Goal: Task Accomplishment & Management: Use online tool/utility

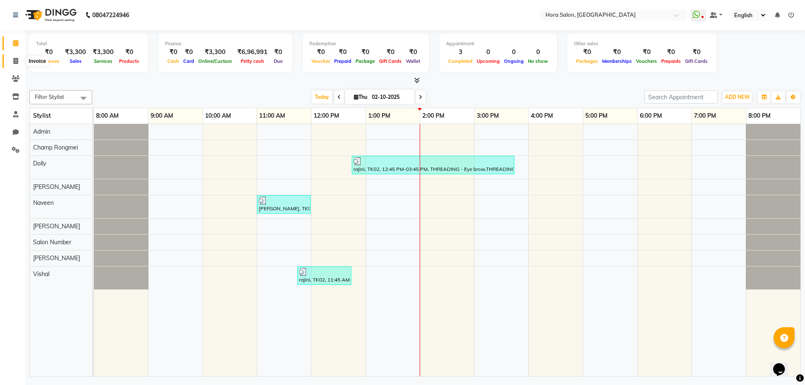
click at [18, 59] on span at bounding box center [15, 62] width 15 height 10
select select "service"
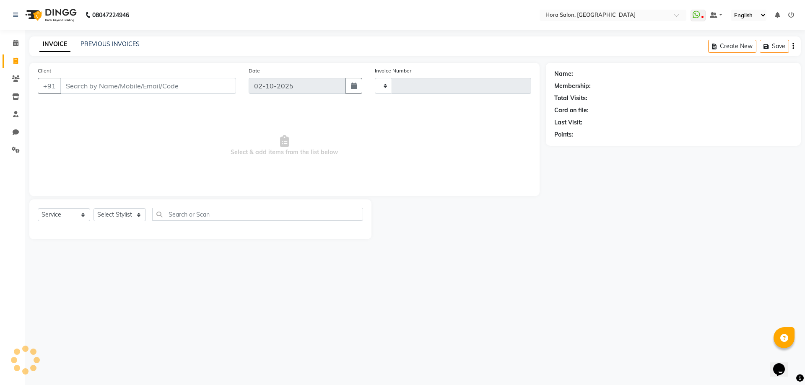
type input "0929"
select select "8101"
click at [134, 214] on select "Select Stylist" at bounding box center [120, 214] width 52 height 13
select select "76430"
click at [94, 208] on select "Select Stylist Admin Champ Rongmei [PERSON_NAME] ‪ [PERSON_NAME] Salon Number […" at bounding box center [120, 214] width 52 height 13
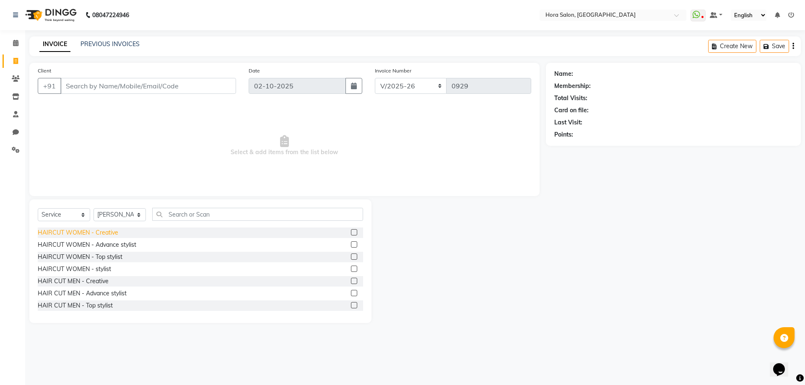
click at [77, 231] on div "HAIRCUT WOMEN - Creative" at bounding box center [78, 233] width 81 height 9
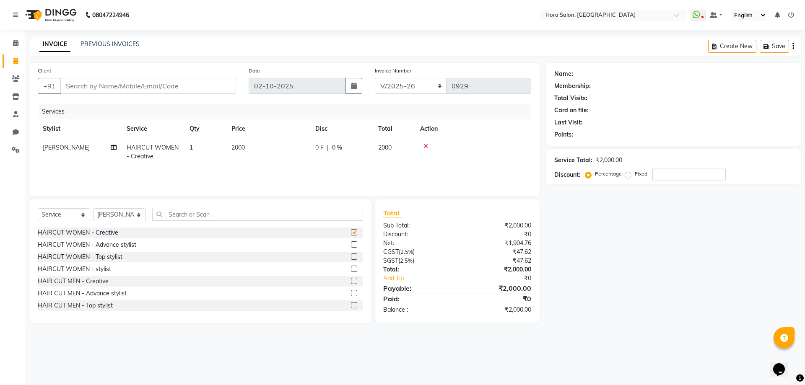
checkbox input "false"
click at [114, 213] on select "Select Stylist Admin Champ Rongmei [PERSON_NAME] ‪ [PERSON_NAME] Salon Number […" at bounding box center [120, 214] width 52 height 13
select select "76433"
click at [94, 208] on select "Select Stylist Admin Champ Rongmei [PERSON_NAME] ‪ [PERSON_NAME] Salon Number […" at bounding box center [120, 214] width 52 height 13
click at [107, 233] on div "HAIRCUT WOMEN - Creative" at bounding box center [78, 233] width 81 height 9
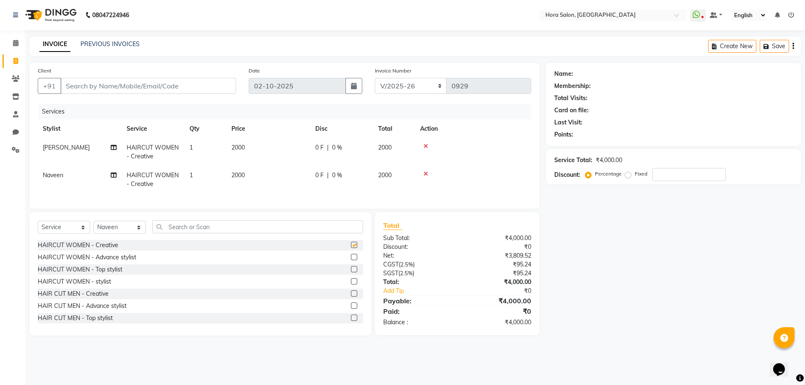
checkbox input "false"
click at [425, 173] on icon at bounding box center [426, 174] width 5 height 6
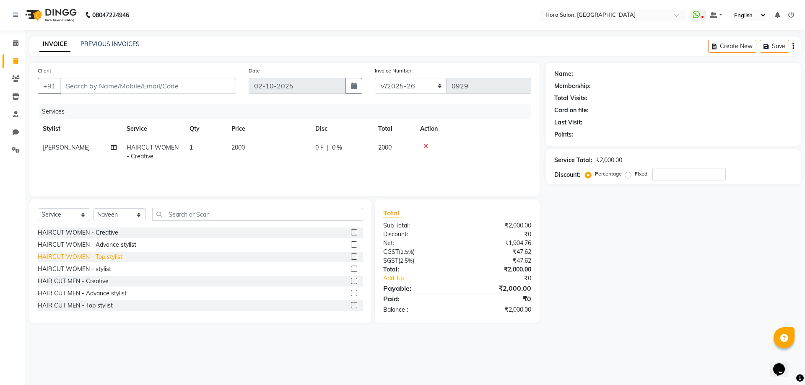
click at [102, 254] on div "HAIRCUT WOMEN - Top stylist" at bounding box center [80, 257] width 85 height 9
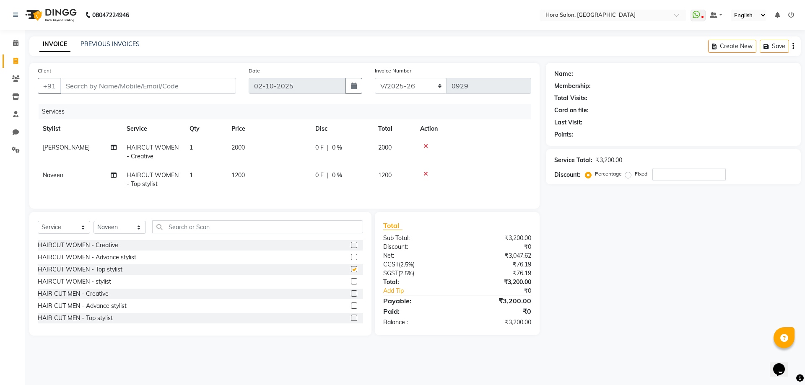
checkbox input "false"
click at [125, 234] on select "Select Stylist Admin Champ Rongmei [PERSON_NAME] ‪ [PERSON_NAME] Salon Number […" at bounding box center [120, 227] width 52 height 13
select select "77998"
click at [94, 227] on select "Select Stylist Admin Champ Rongmei [PERSON_NAME] ‪ [PERSON_NAME] Salon Number […" at bounding box center [120, 227] width 52 height 13
click at [186, 229] on input "text" at bounding box center [257, 227] width 211 height 13
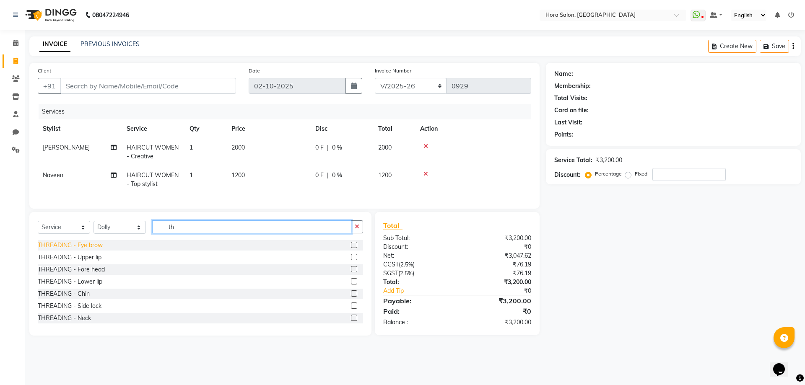
type input "th"
click at [65, 250] on div "THREADING - Eye brow" at bounding box center [70, 245] width 65 height 9
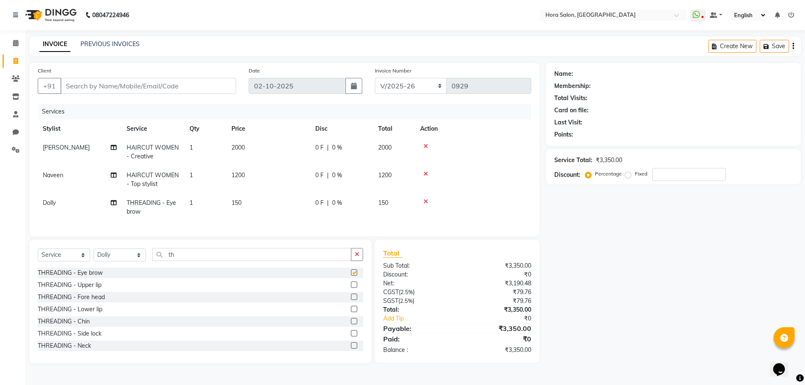
checkbox input "false"
click at [80, 290] on div "THREADING - Upper lip" at bounding box center [70, 285] width 64 height 9
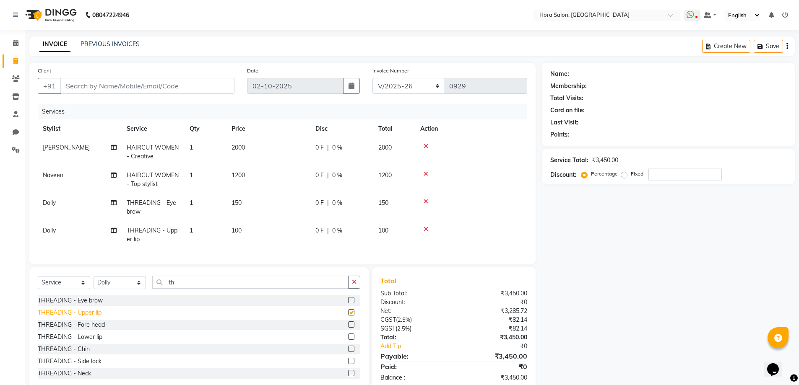
checkbox input "false"
click at [83, 354] on div "THREADING - Chin" at bounding box center [64, 349] width 52 height 9
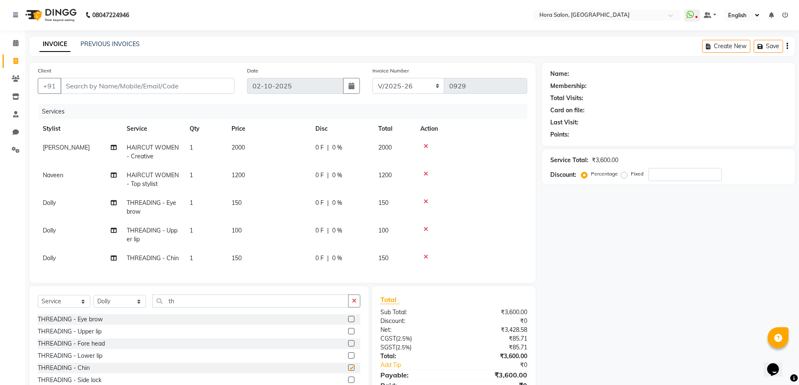
checkbox input "false"
click at [190, 202] on span "1" at bounding box center [191, 203] width 3 height 8
select select "77998"
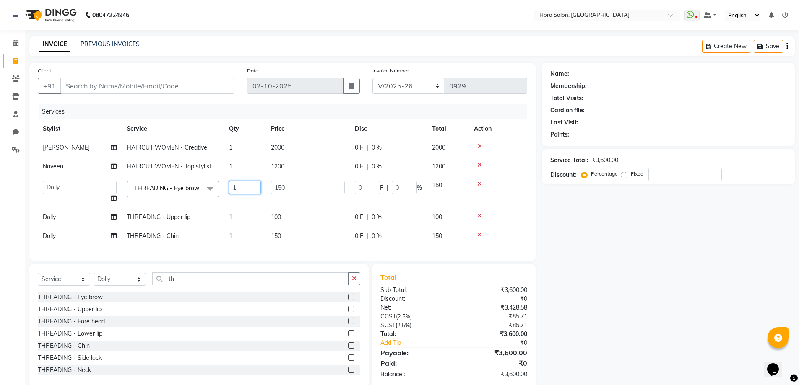
click at [248, 189] on input "1" at bounding box center [245, 187] width 32 height 13
type input "2"
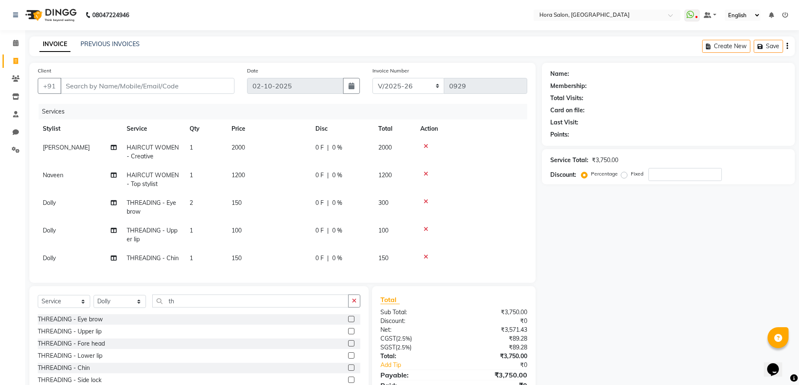
click at [231, 222] on tr "Dolly THREADING - Upper lip 1 100 0 F | 0 % 100" at bounding box center [282, 235] width 489 height 28
click at [191, 232] on span "1" at bounding box center [191, 231] width 3 height 8
select select "77998"
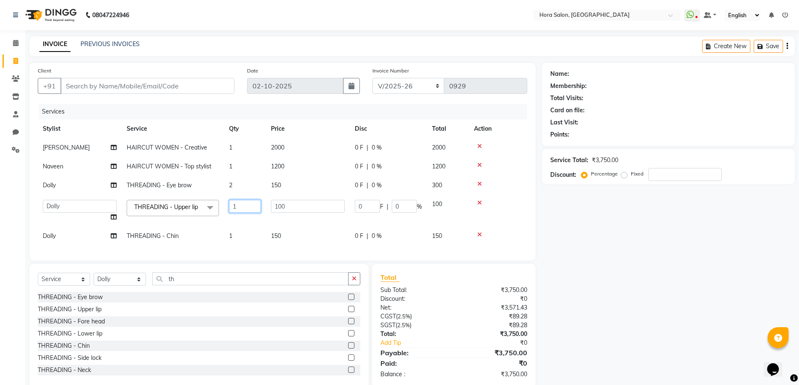
click at [244, 207] on input "1" at bounding box center [245, 206] width 32 height 13
type input "2"
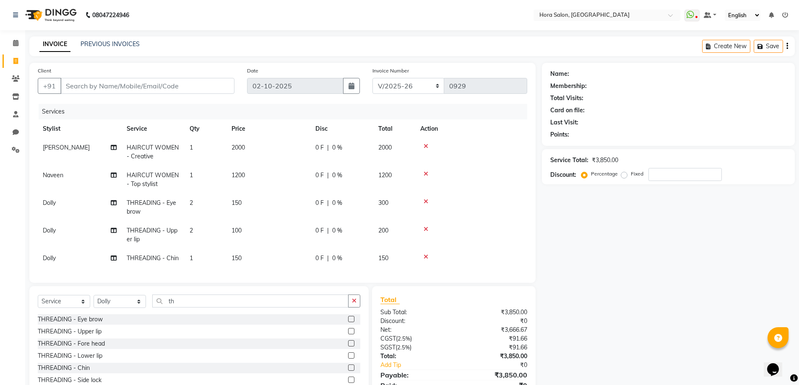
click at [242, 241] on tbody "[PERSON_NAME] HAIRCUT WOMEN - Creative 1 2000 0 F | 0 % 2000 Naveen ‪ HAIRCUT W…" at bounding box center [282, 203] width 489 height 130
click at [192, 306] on input "th" at bounding box center [250, 301] width 196 height 13
type input "t"
click at [426, 255] on icon at bounding box center [426, 257] width 5 height 6
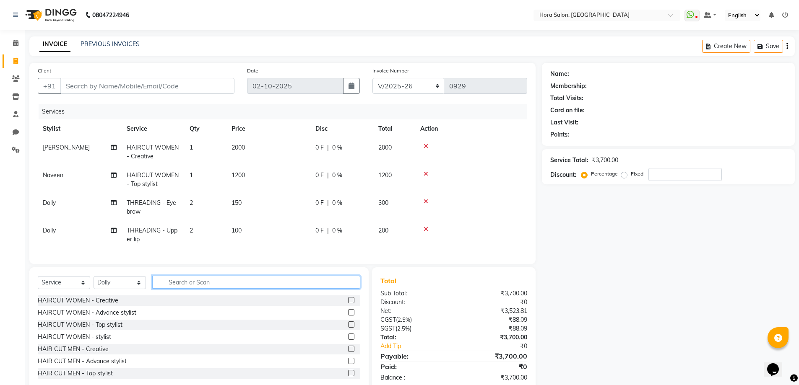
click at [167, 288] on input "text" at bounding box center [256, 282] width 208 height 13
type input "th"
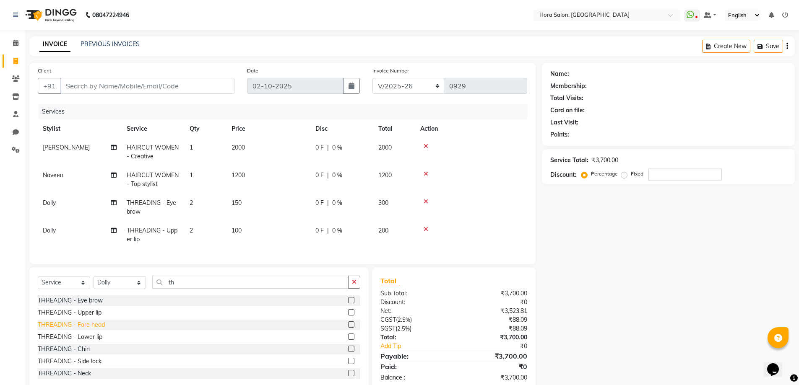
click at [93, 330] on div "THREADING - Fore head" at bounding box center [71, 325] width 67 height 9
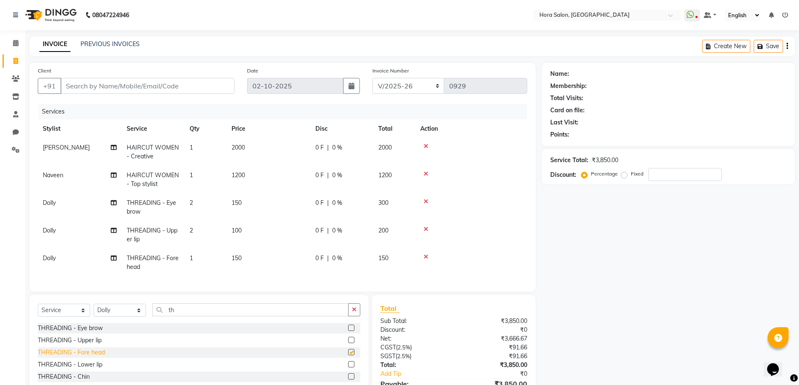
checkbox input "false"
click at [86, 382] on div "THREADING - Chin" at bounding box center [64, 377] width 52 height 9
checkbox input "false"
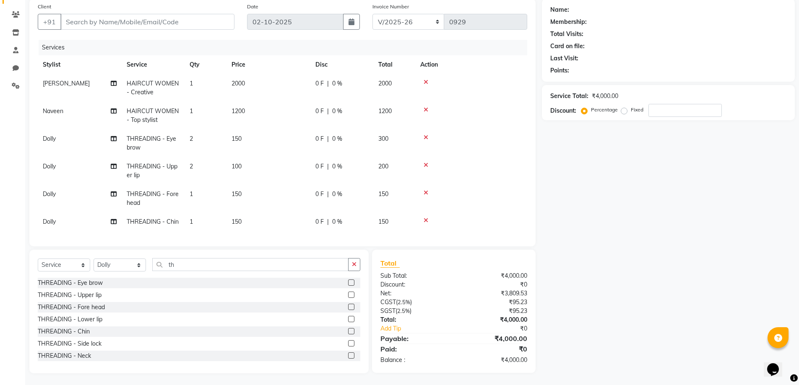
scroll to position [71, 0]
click at [78, 318] on div "THREADING - Lower lip" at bounding box center [70, 318] width 65 height 9
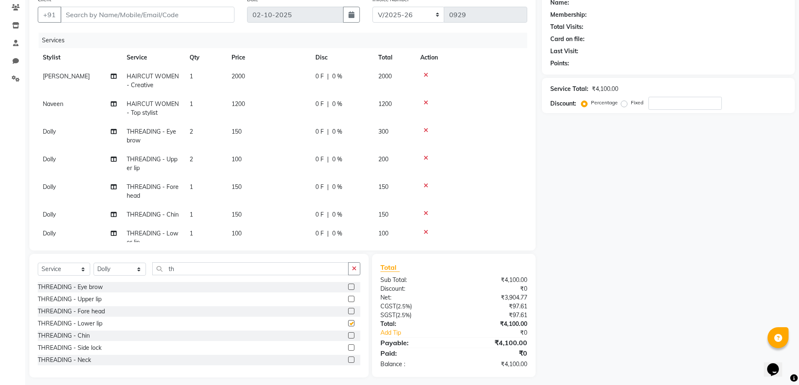
checkbox input "false"
click at [237, 214] on span "150" at bounding box center [236, 215] width 10 height 8
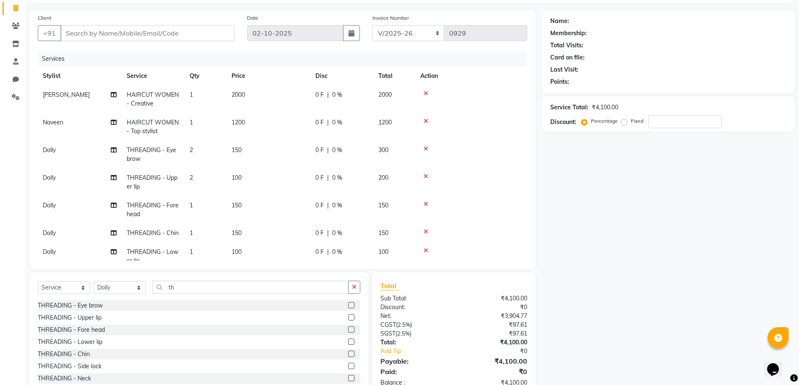
select select "77998"
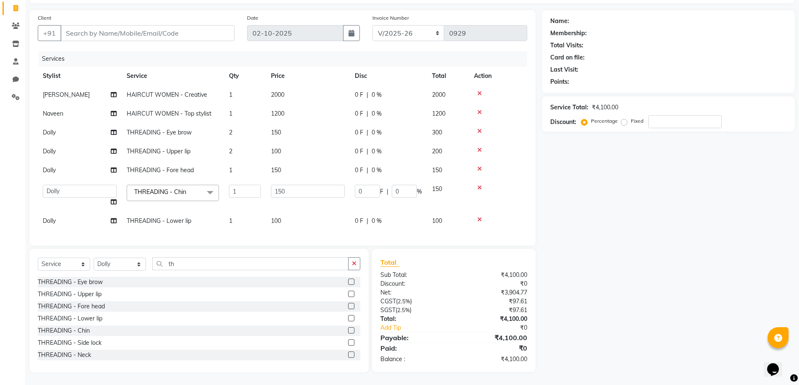
scroll to position [59, 0]
drag, startPoint x: 295, startPoint y: 184, endPoint x: 249, endPoint y: 184, distance: 46.1
click at [249, 184] on tr "Admin Champ Rongmei [PERSON_NAME] ‪ [PERSON_NAME] Salon Number [PERSON_NAME] Vi…" at bounding box center [282, 196] width 489 height 32
type input "0"
type input "100"
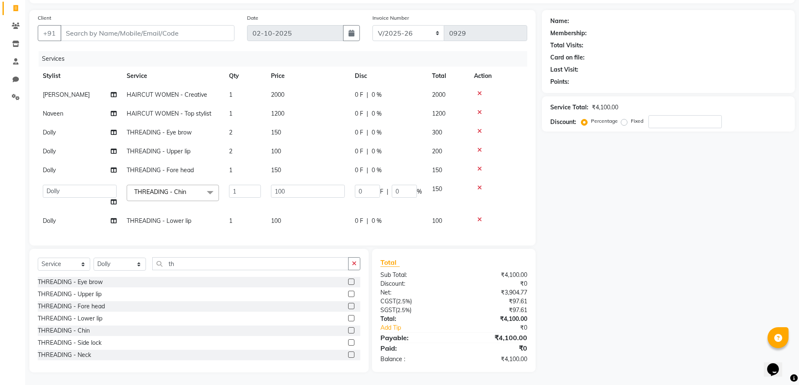
click at [295, 206] on tbody "[PERSON_NAME] HAIRCUT WOMEN - Creative 1 2000 0 F | 0 % 2000 Naveen ‪ HAIRCUT W…" at bounding box center [282, 158] width 489 height 145
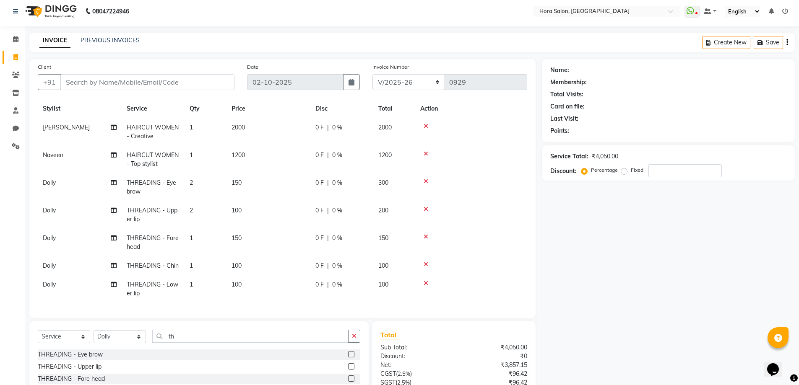
scroll to position [0, 0]
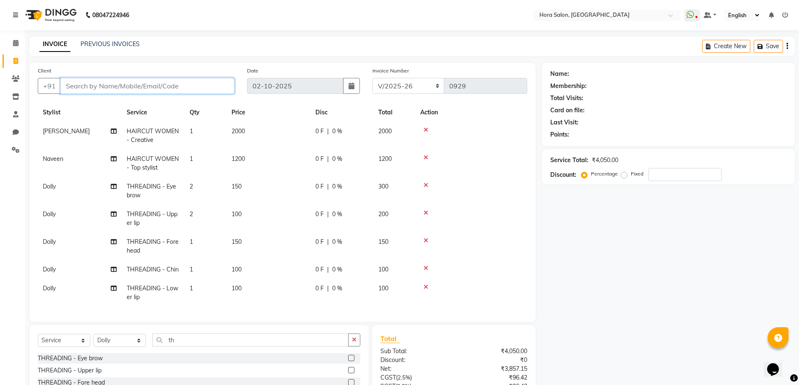
click at [142, 79] on input "Client" at bounding box center [147, 86] width 174 height 16
click at [142, 85] on input "Client" at bounding box center [147, 86] width 174 height 16
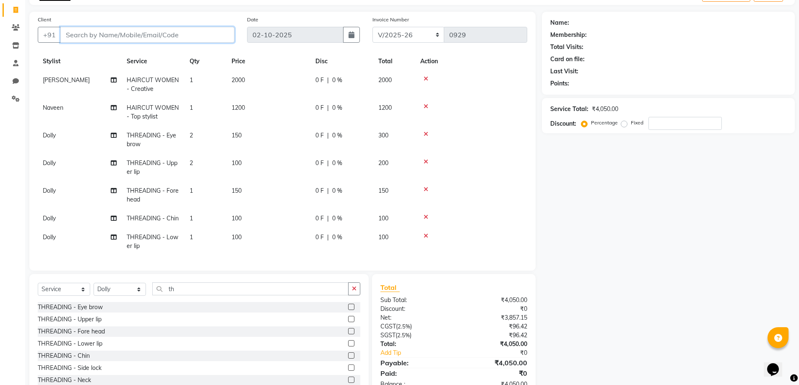
scroll to position [76, 0]
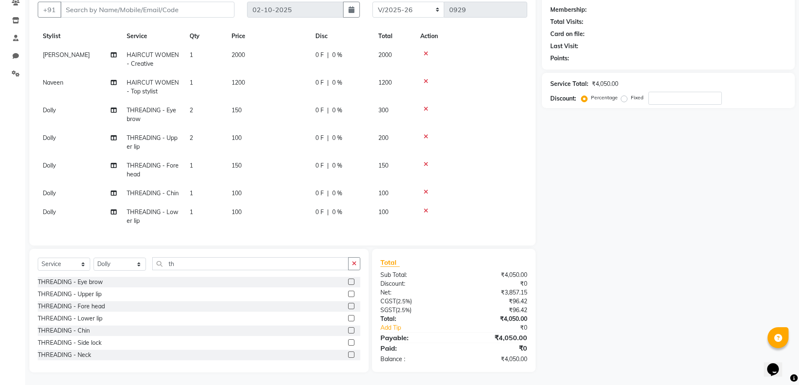
click at [425, 78] on icon at bounding box center [426, 81] width 5 height 6
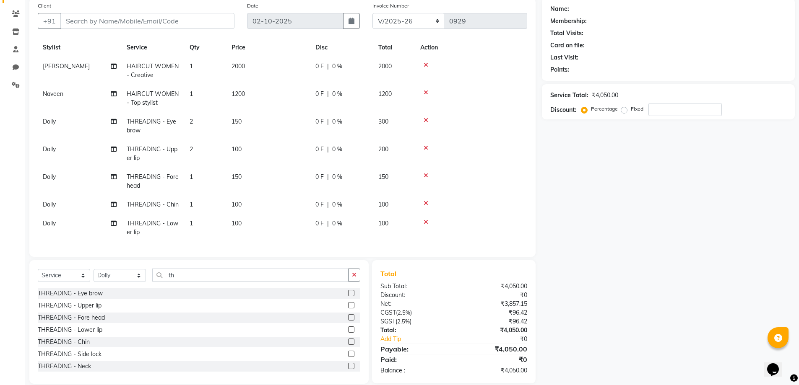
scroll to position [0, 0]
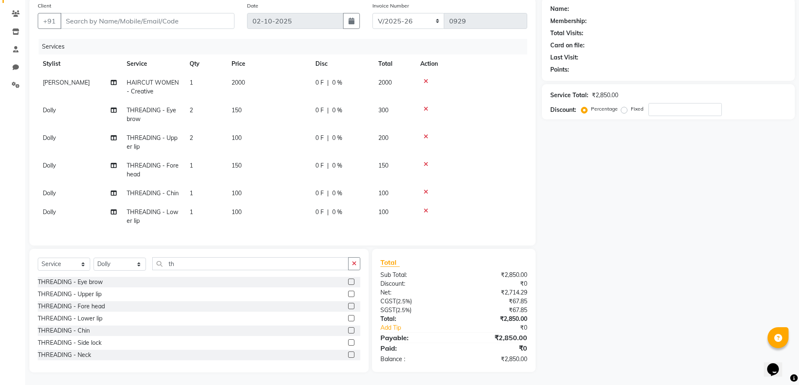
click at [192, 109] on span "2" at bounding box center [191, 111] width 3 height 8
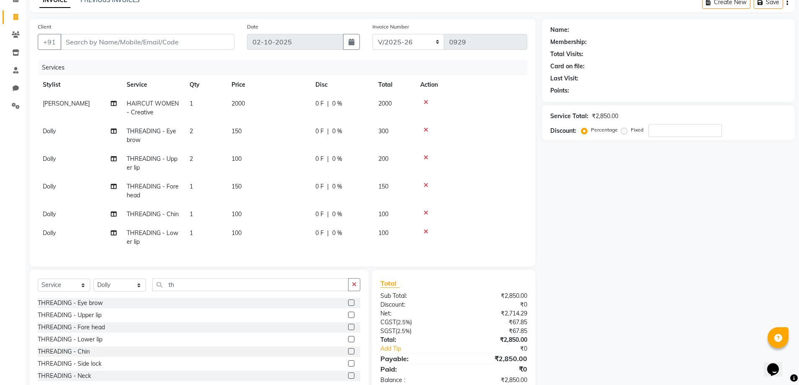
select select "77998"
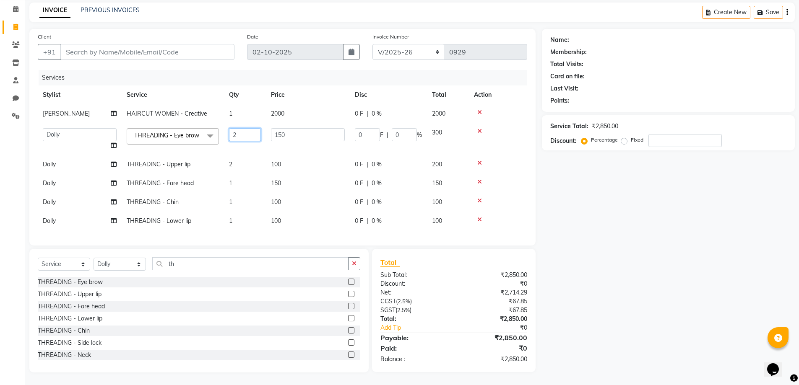
click at [257, 128] on input "2" at bounding box center [245, 134] width 32 height 13
type input "1"
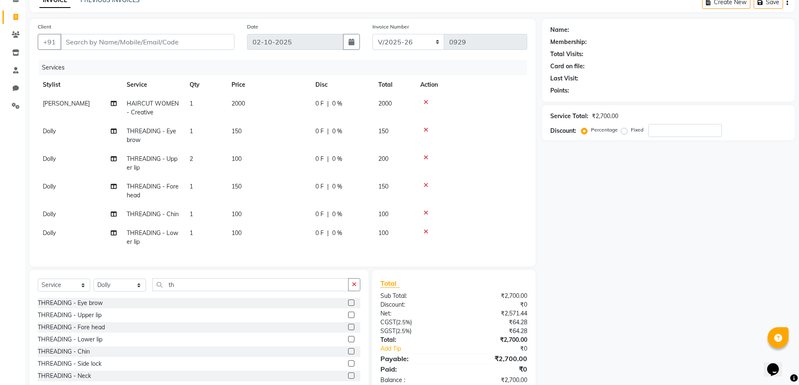
click at [231, 158] on tr "Dolly THREADING - Upper lip 2 100 0 F | 0 % 200" at bounding box center [282, 164] width 489 height 28
click at [193, 158] on span "2" at bounding box center [191, 159] width 3 height 8
select select "77998"
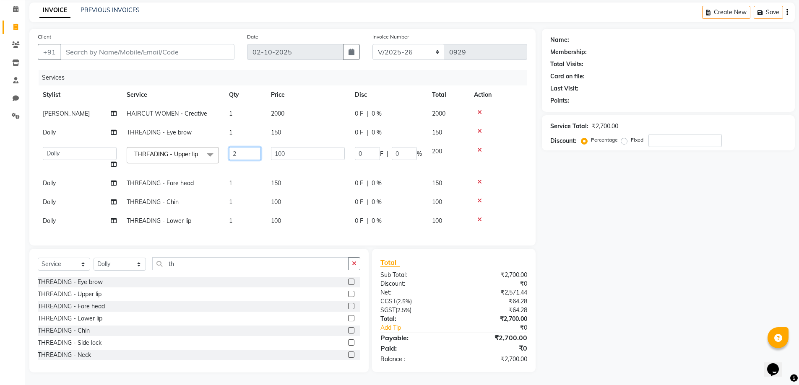
click at [260, 147] on input "2" at bounding box center [245, 153] width 32 height 13
type input "1"
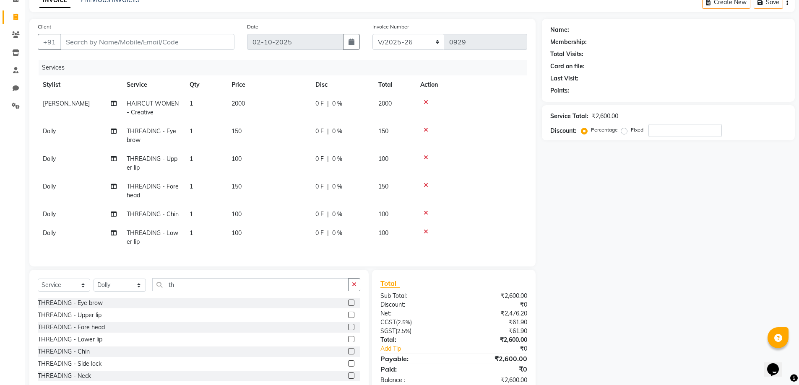
click at [325, 191] on tbody "[PERSON_NAME] HAIRCUT WOMEN - Creative 1 2000 0 F | 0 % 2000 Dolly THREADING - …" at bounding box center [282, 172] width 489 height 157
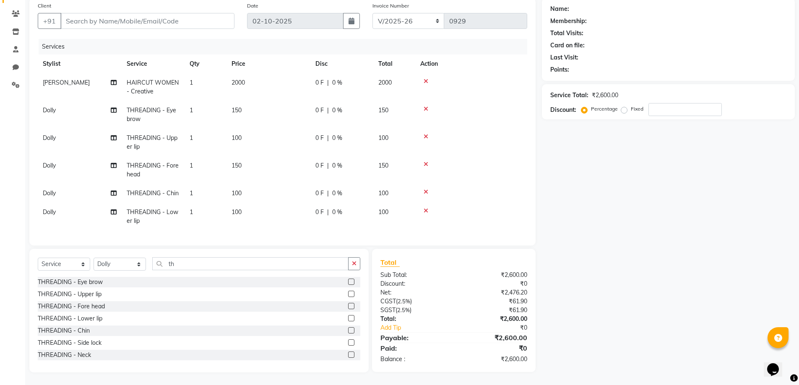
click at [425, 208] on icon at bounding box center [426, 211] width 5 height 6
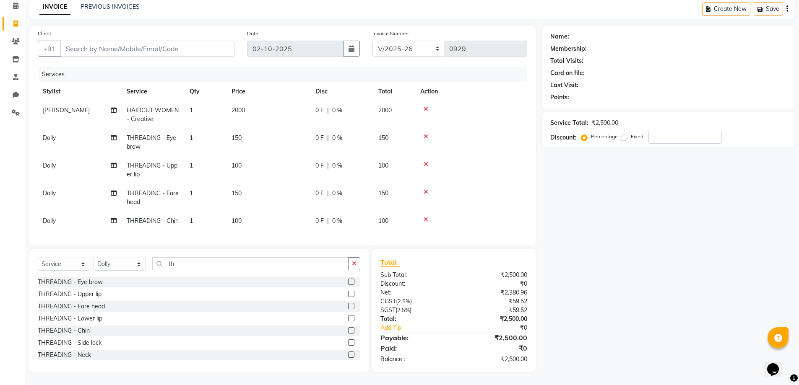
scroll to position [44, 0]
click at [424, 217] on icon at bounding box center [426, 220] width 5 height 6
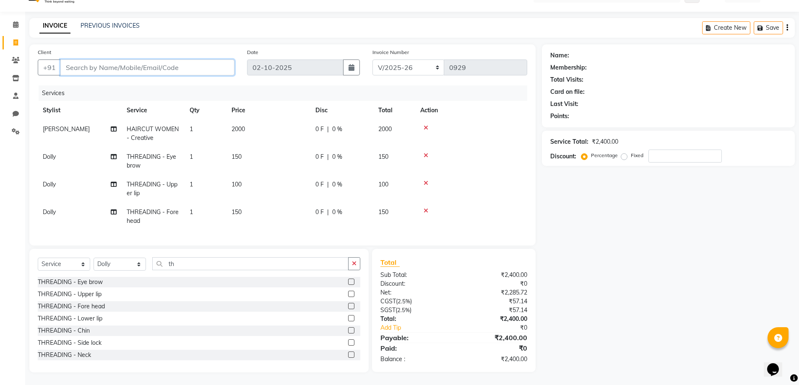
click at [200, 67] on input "Client" at bounding box center [147, 68] width 174 height 16
type input "9"
type input "0"
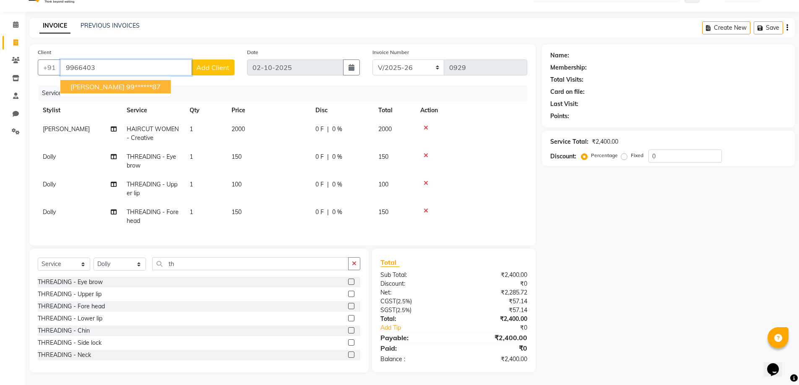
click at [126, 84] on ngb-highlight "99******87" at bounding box center [143, 87] width 34 height 8
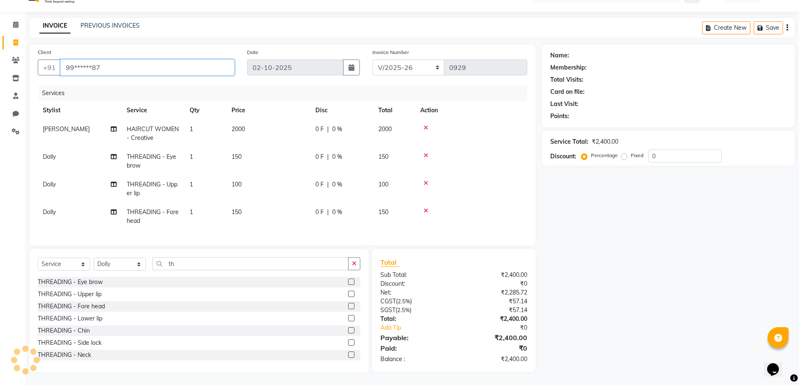
type input "99******87"
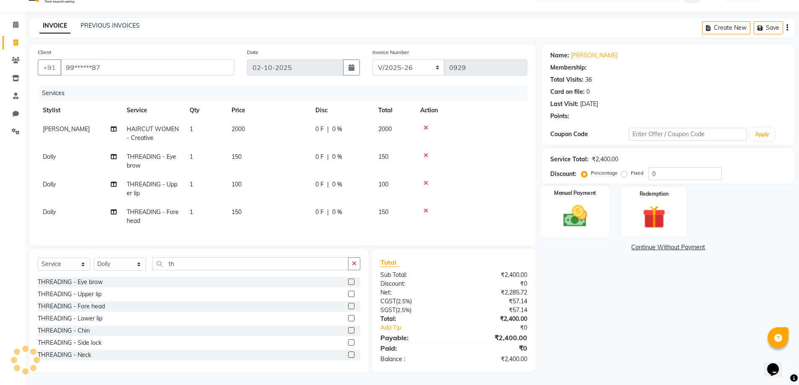
click at [608, 208] on div "Manual Payment" at bounding box center [574, 212] width 69 height 52
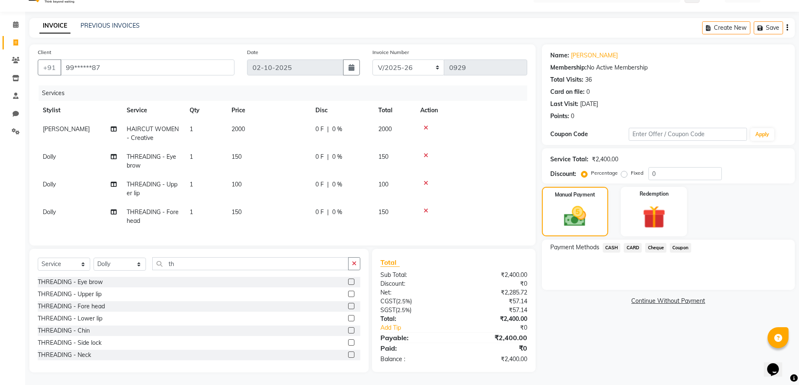
click at [654, 243] on span "Cheque" at bounding box center [655, 248] width 21 height 10
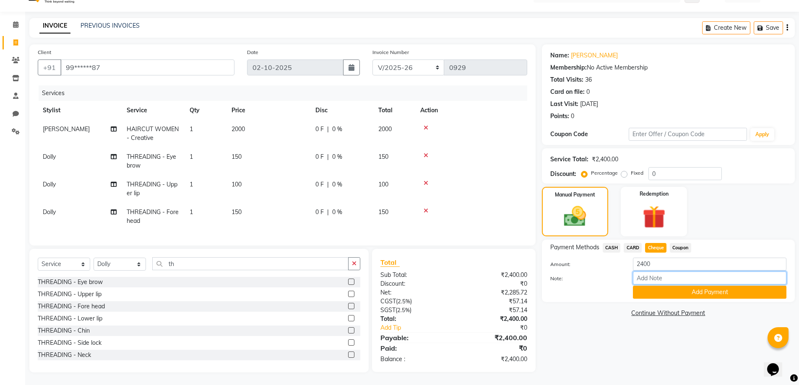
click at [668, 272] on input "Note:" at bounding box center [709, 278] width 153 height 13
type input "gpay"
click at [665, 292] on button "Add Payment" at bounding box center [709, 292] width 153 height 13
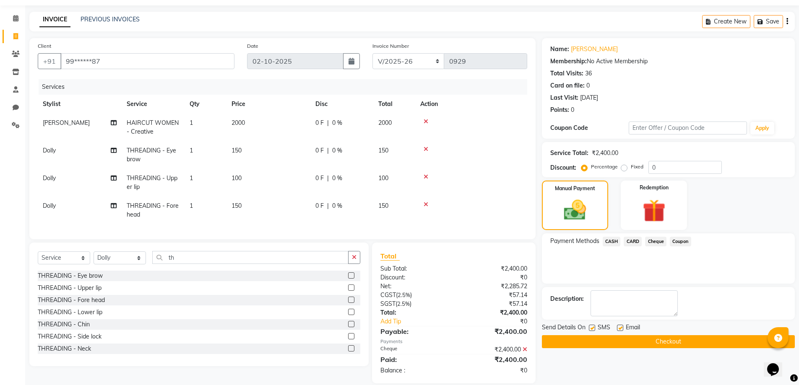
click at [642, 339] on button "Checkout" at bounding box center [668, 341] width 253 height 13
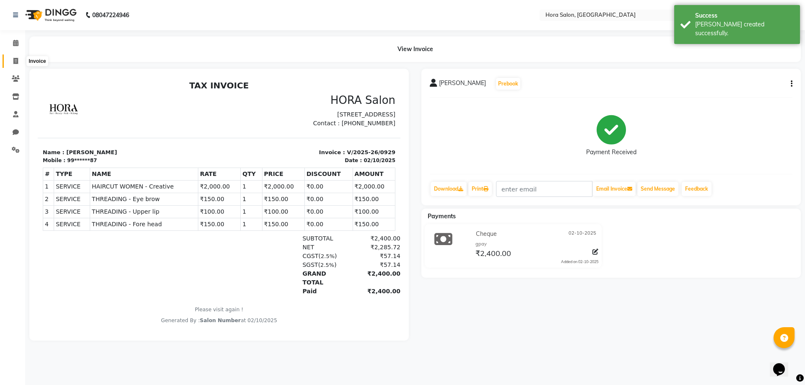
click at [14, 61] on icon at bounding box center [15, 61] width 5 height 6
select select "service"
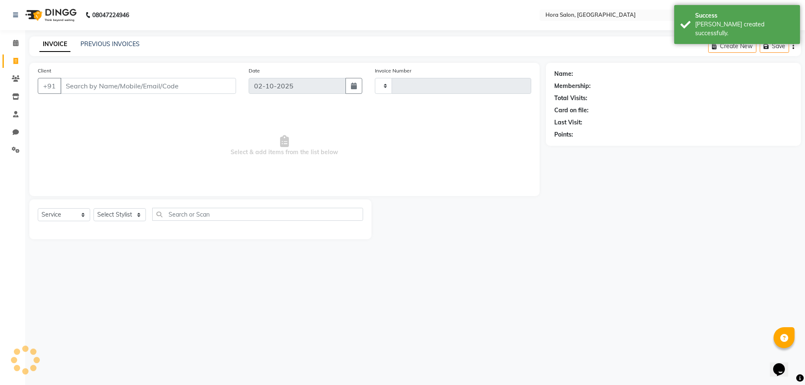
type input "0930"
select select "8101"
click at [158, 90] on input "Client" at bounding box center [148, 86] width 176 height 16
click at [129, 216] on select "Select Stylist Admin Champ Rongmei [PERSON_NAME] ‪ [PERSON_NAME] Salon Number […" at bounding box center [120, 214] width 52 height 13
select select "76433"
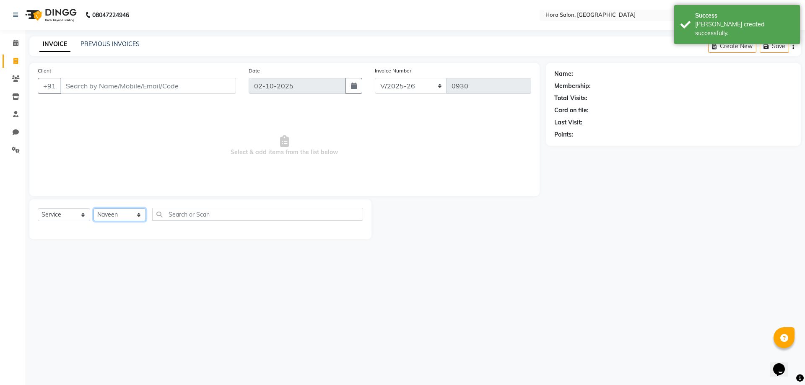
click at [94, 208] on select "Select Stylist Admin Champ Rongmei [PERSON_NAME] ‪ [PERSON_NAME] Salon Number […" at bounding box center [120, 214] width 52 height 13
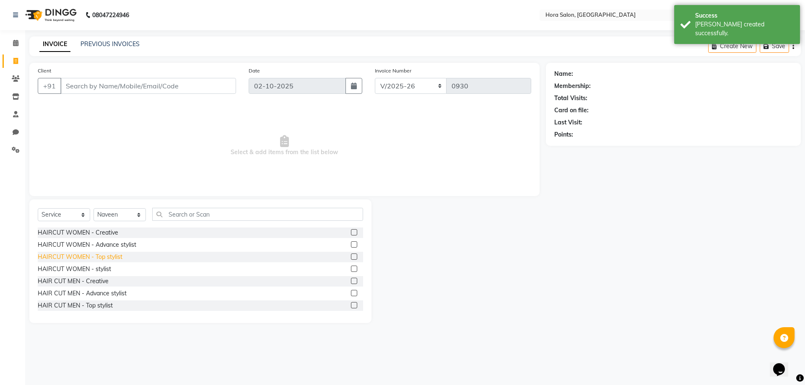
click at [103, 259] on div "HAIRCUT WOMEN - Top stylist" at bounding box center [80, 257] width 85 height 9
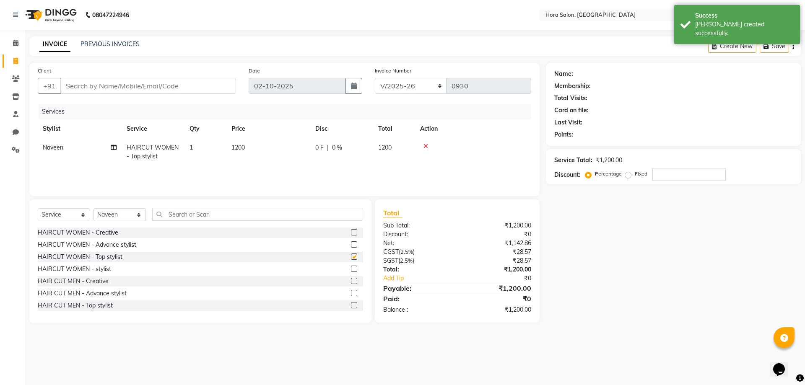
checkbox input "false"
click at [117, 218] on select "Select Stylist Admin Champ Rongmei [PERSON_NAME] ‪ [PERSON_NAME] Salon Number […" at bounding box center [120, 214] width 52 height 13
select select "77998"
click at [94, 208] on select "Select Stylist Admin Champ Rongmei [PERSON_NAME] ‪ [PERSON_NAME] Salon Number […" at bounding box center [120, 214] width 52 height 13
click at [176, 212] on input "text" at bounding box center [257, 214] width 211 height 13
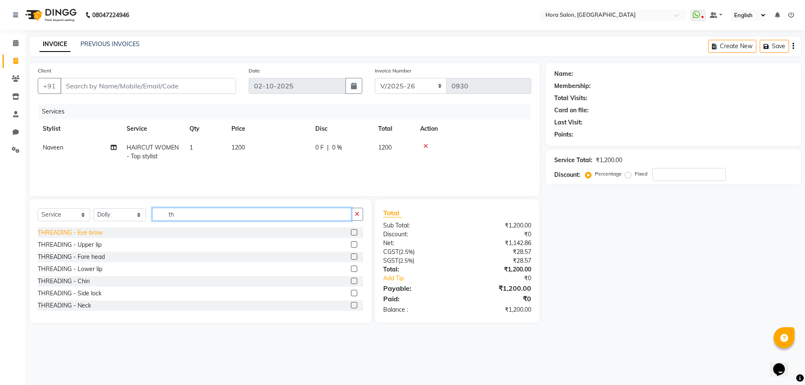
type input "th"
click at [84, 233] on div "THREADING - Eye brow" at bounding box center [70, 233] width 65 height 9
checkbox input "false"
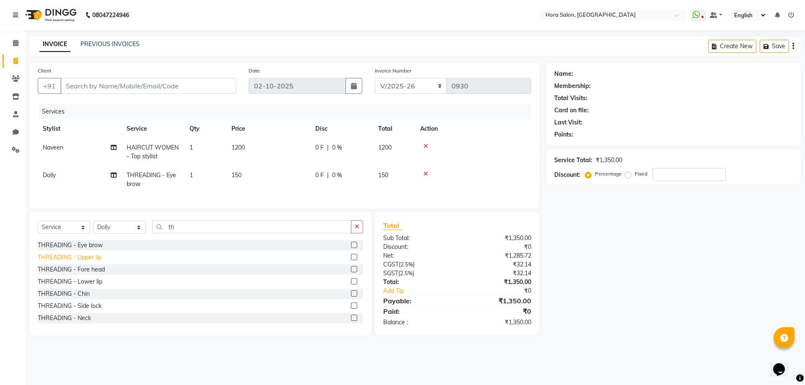
click at [92, 262] on div "THREADING - Upper lip" at bounding box center [70, 257] width 64 height 9
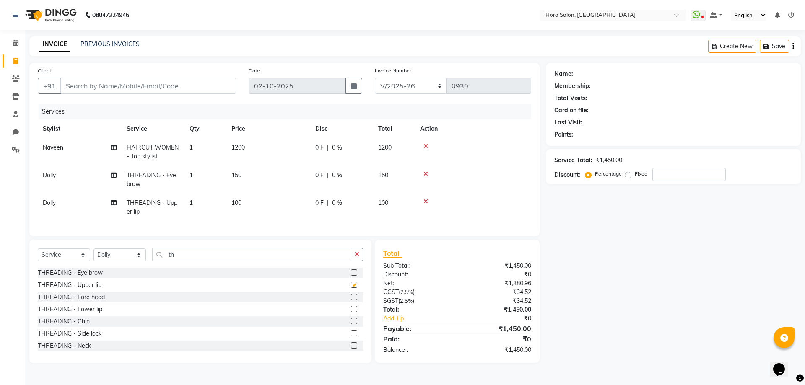
checkbox input "false"
click at [89, 314] on div "THREADING - Lower lip" at bounding box center [70, 309] width 65 height 9
checkbox input "false"
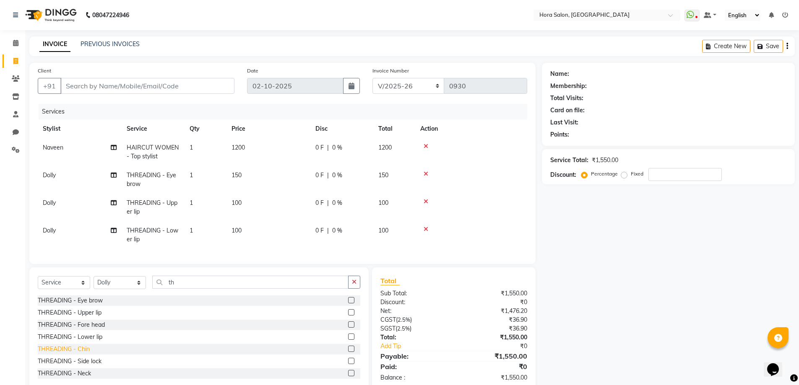
click at [80, 354] on div "THREADING - Chin" at bounding box center [64, 349] width 52 height 9
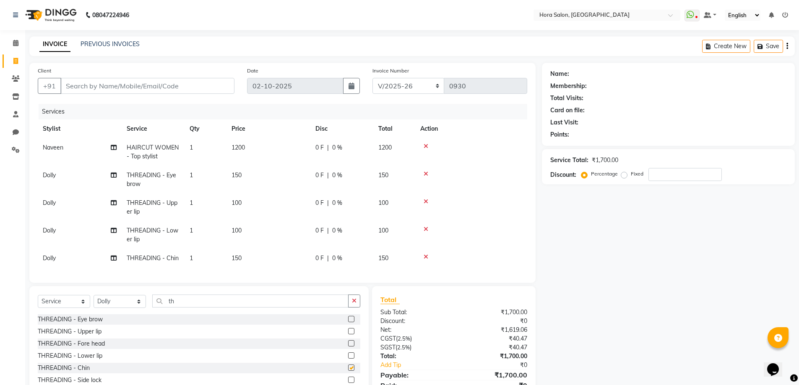
checkbox input "false"
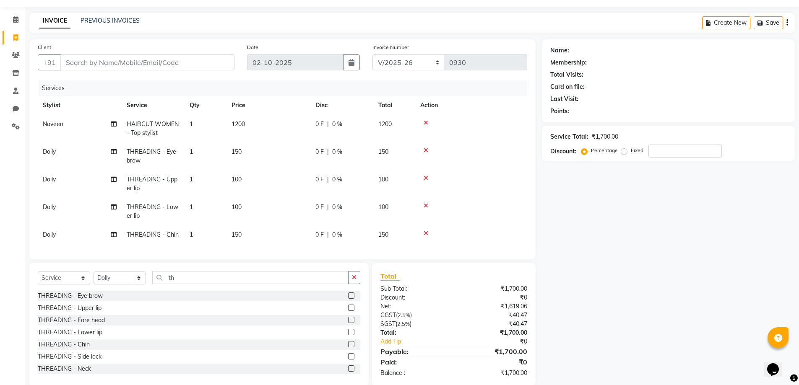
scroll to position [44, 0]
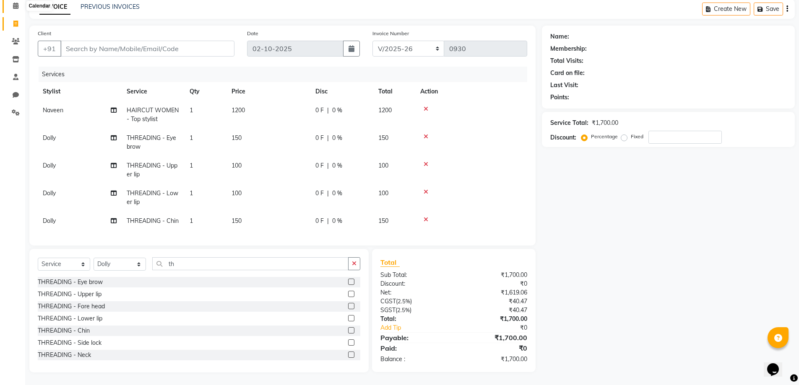
click at [10, 3] on span at bounding box center [15, 6] width 15 height 10
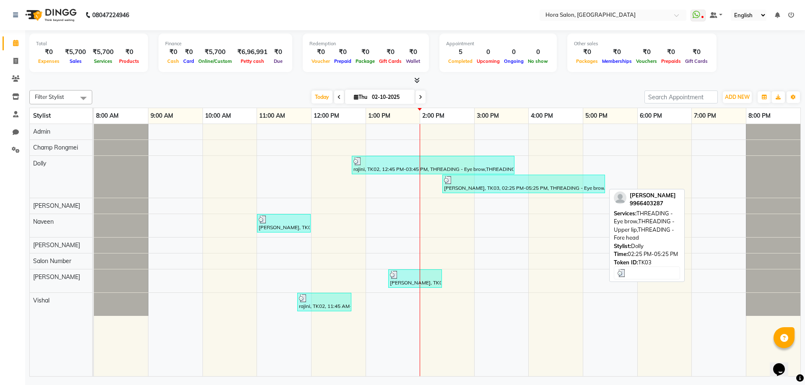
click at [506, 187] on div "[PERSON_NAME], TK03, 02:25 PM-05:25 PM, THREADING - Eye brow,THREADING - Upper …" at bounding box center [523, 184] width 161 height 16
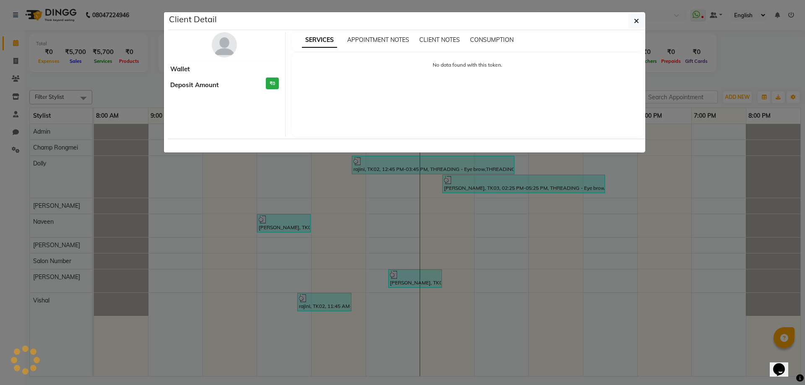
select select "3"
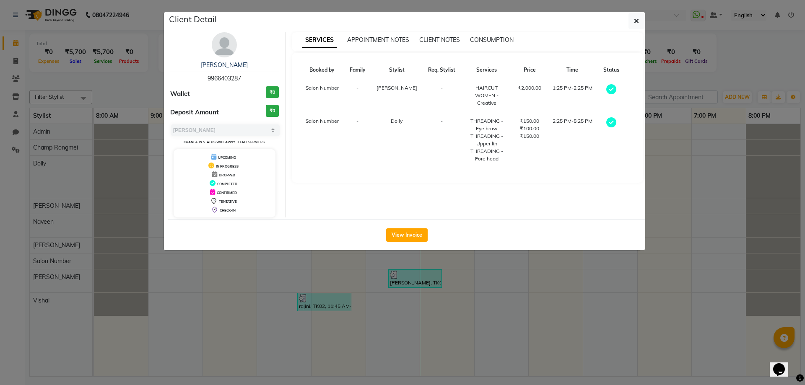
click at [483, 283] on ngb-modal-window "Client Detail [PERSON_NAME] 9966403287 Wallet ₹0 Deposit Amount ₹0 Select MARK …" at bounding box center [402, 192] width 805 height 385
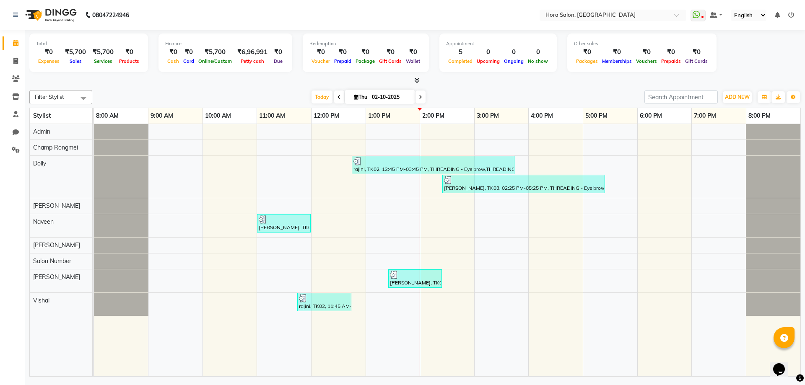
click at [421, 98] on icon at bounding box center [420, 97] width 3 height 5
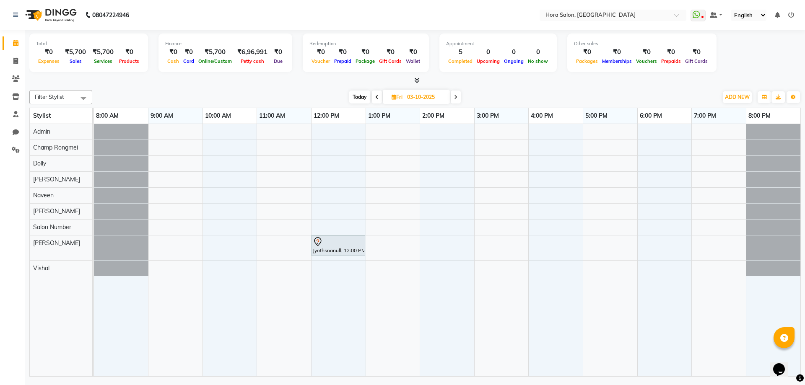
click at [377, 99] on icon at bounding box center [376, 97] width 3 height 5
type input "02-10-2025"
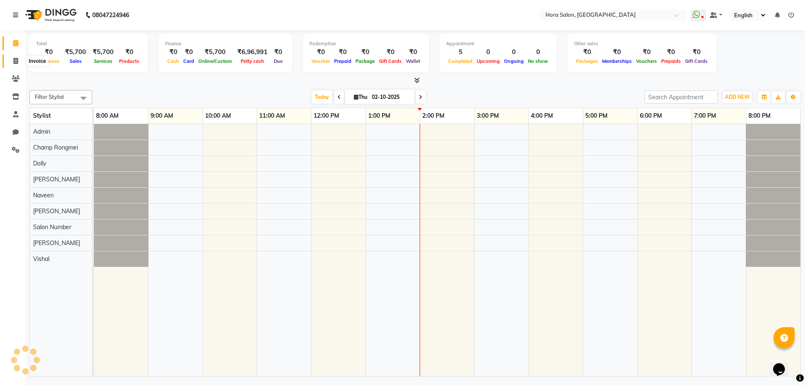
click at [18, 62] on icon at bounding box center [15, 61] width 5 height 6
select select "service"
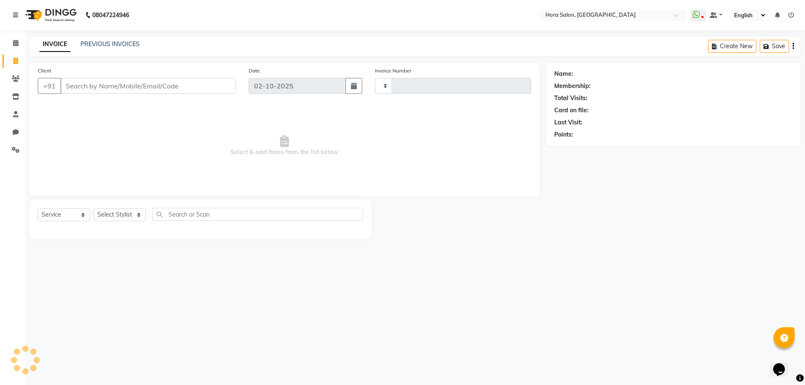
type input "0930"
select select "8101"
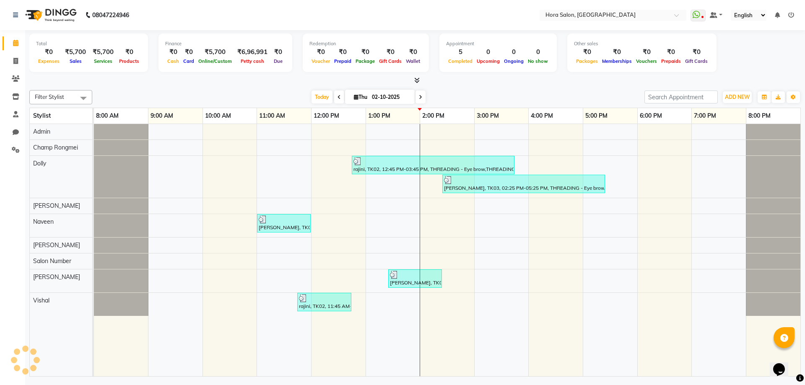
select select "8101"
select select "service"
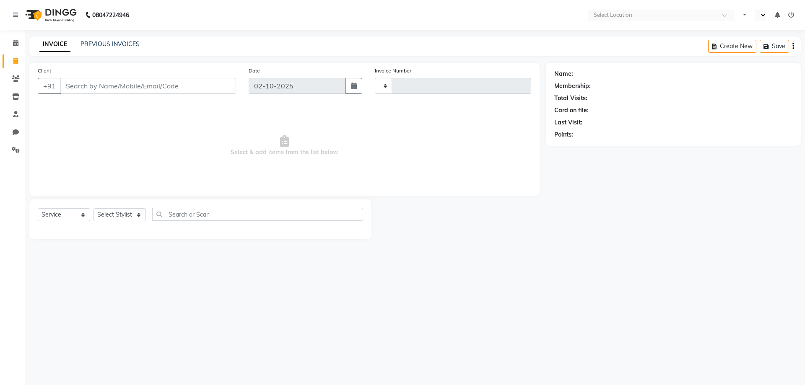
select select "service"
type input "0930"
select select "en"
select select "8101"
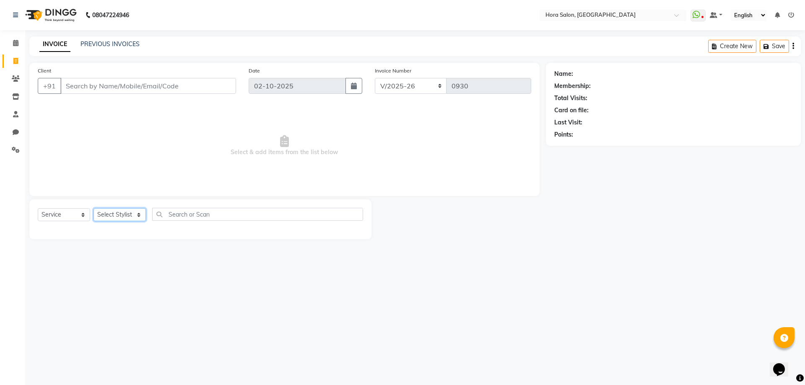
click at [123, 214] on select "Select Stylist Admin Champ Rongmei [PERSON_NAME] ‪ [PERSON_NAME] Salon Number […" at bounding box center [120, 214] width 52 height 13
select select "76433"
click at [94, 208] on select "Select Stylist Admin Champ Rongmei [PERSON_NAME] ‪ [PERSON_NAME] Salon Number […" at bounding box center [120, 214] width 52 height 13
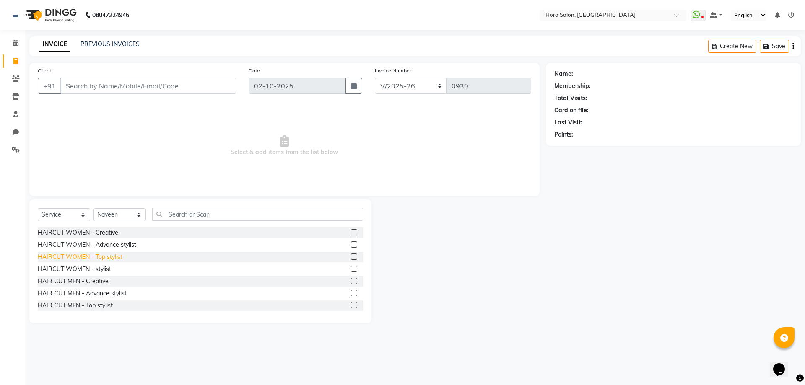
click at [100, 255] on div "HAIRCUT WOMEN - Top stylist" at bounding box center [80, 257] width 85 height 9
checkbox input "false"
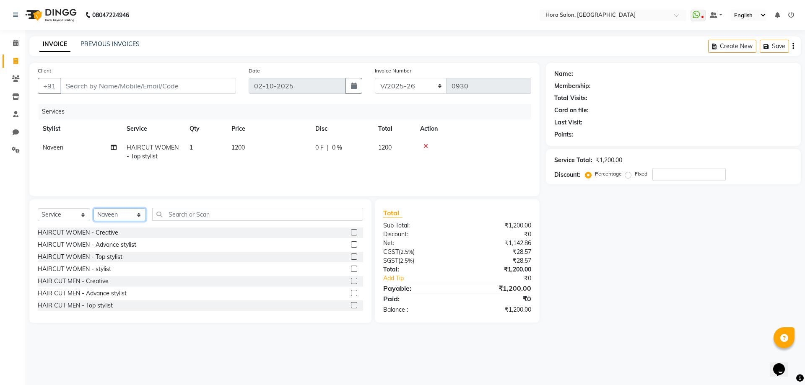
drag, startPoint x: 125, startPoint y: 214, endPoint x: 125, endPoint y: 219, distance: 5.0
click at [125, 214] on select "Select Stylist Admin Champ Rongmei [PERSON_NAME] ‪ [PERSON_NAME] Salon Number […" at bounding box center [120, 214] width 52 height 13
select select "77998"
click at [94, 208] on select "Select Stylist Admin Champ Rongmei [PERSON_NAME] ‪ [PERSON_NAME] Salon Number […" at bounding box center [120, 214] width 52 height 13
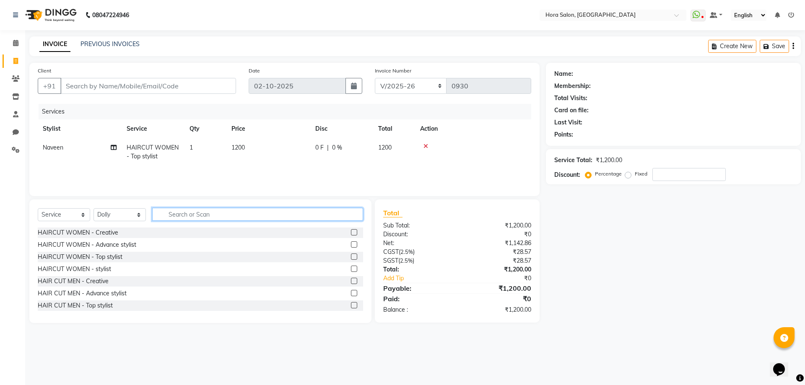
click at [168, 213] on input "text" at bounding box center [257, 214] width 211 height 13
type input "th"
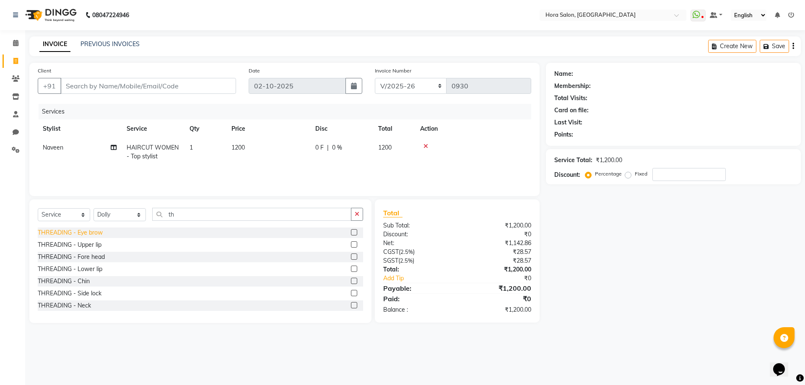
click at [78, 234] on div "THREADING - Eye brow" at bounding box center [70, 233] width 65 height 9
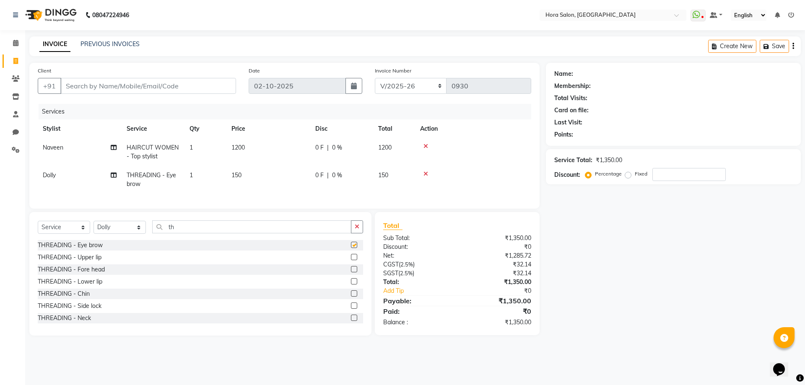
checkbox input "false"
click at [82, 261] on div "THREADING - Upper lip" at bounding box center [70, 257] width 64 height 9
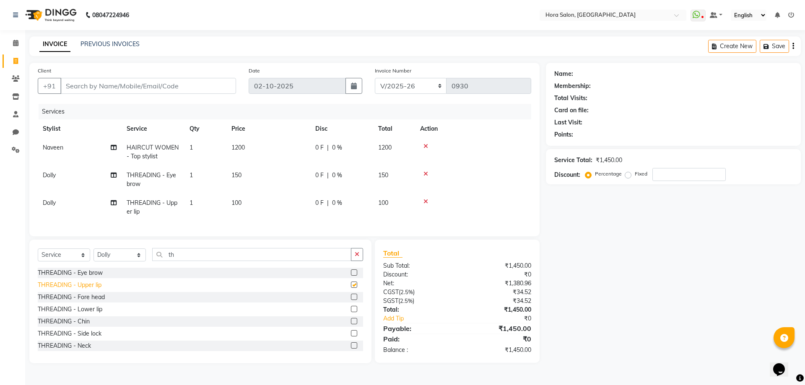
checkbox input "false"
click at [87, 315] on div "THREADING - Lower lip" at bounding box center [200, 309] width 325 height 10
click at [83, 314] on div "THREADING - Lower lip" at bounding box center [70, 309] width 65 height 9
checkbox input "false"
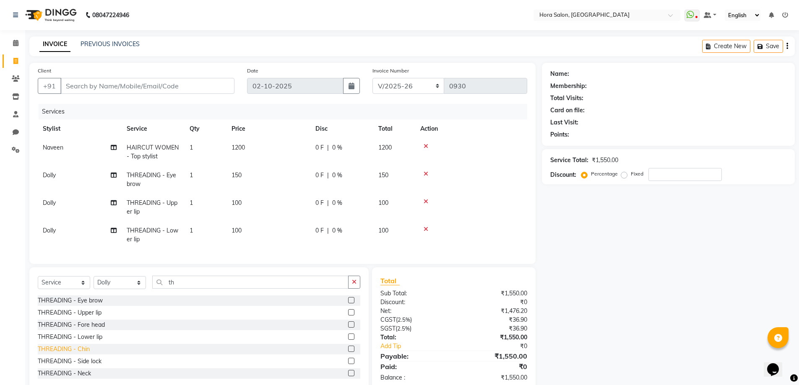
click at [78, 354] on div "THREADING - Chin" at bounding box center [64, 349] width 52 height 9
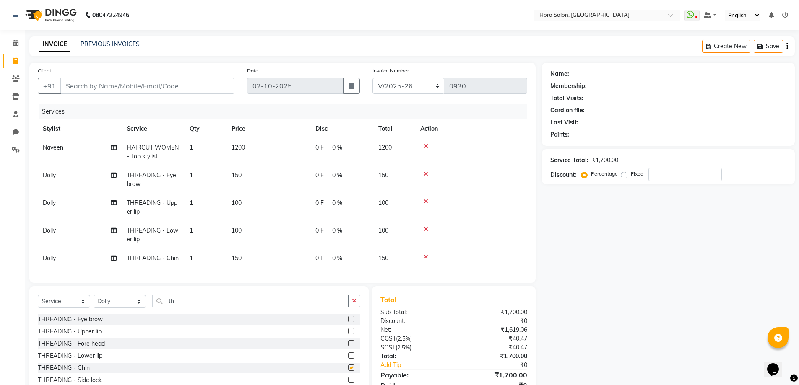
checkbox input "false"
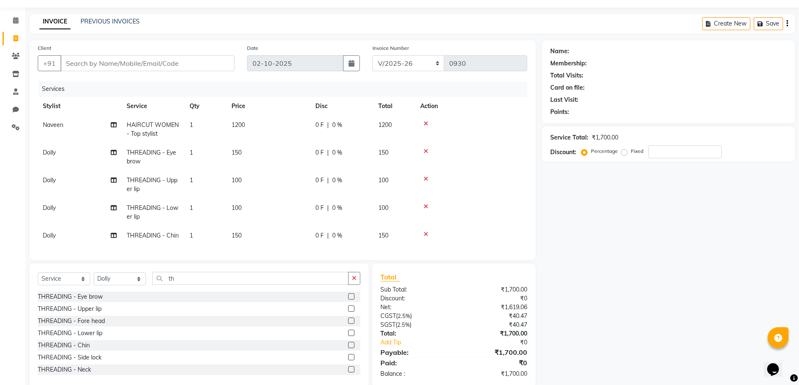
scroll to position [44, 0]
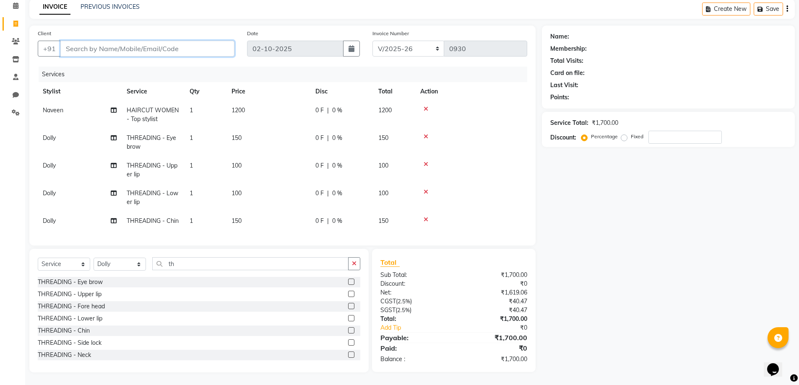
click at [96, 46] on input "Client" at bounding box center [147, 49] width 174 height 16
click at [114, 41] on input "Client" at bounding box center [147, 49] width 174 height 16
type input "9"
type input "0"
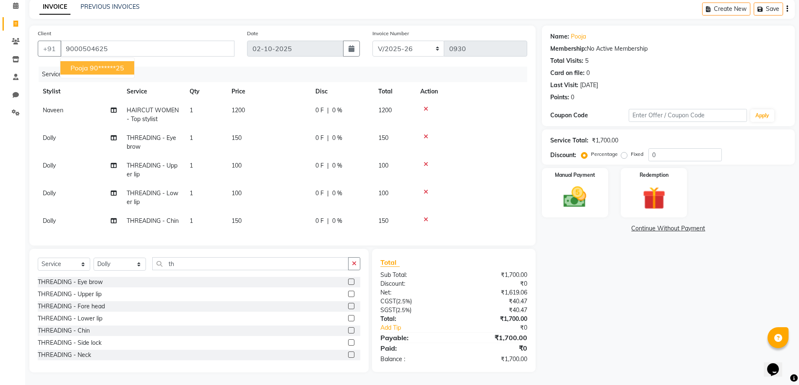
click at [82, 61] on button "Pooja 90******25" at bounding box center [97, 67] width 74 height 13
type input "90******25"
click at [569, 184] on img at bounding box center [575, 197] width 39 height 27
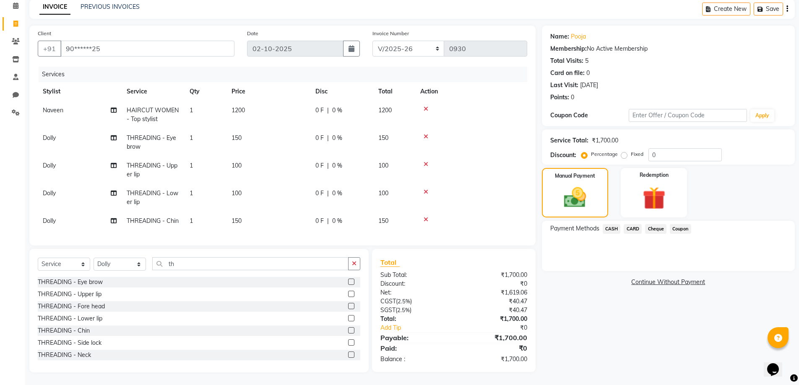
click at [650, 224] on span "Cheque" at bounding box center [655, 229] width 21 height 10
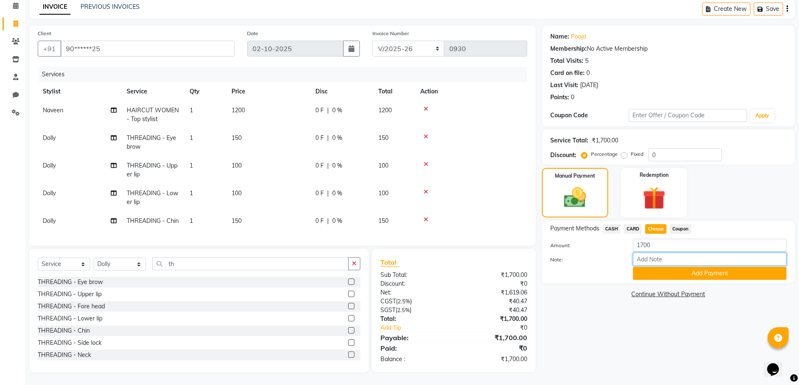
click at [658, 255] on input "Note:" at bounding box center [709, 259] width 153 height 13
type input "gpay"
click at [671, 274] on div "Payment Methods CASH CARD Cheque Coupon Amount: 1700 Note: gpay Add Payment" at bounding box center [668, 252] width 253 height 62
click at [669, 273] on button "Add Payment" at bounding box center [709, 273] width 153 height 13
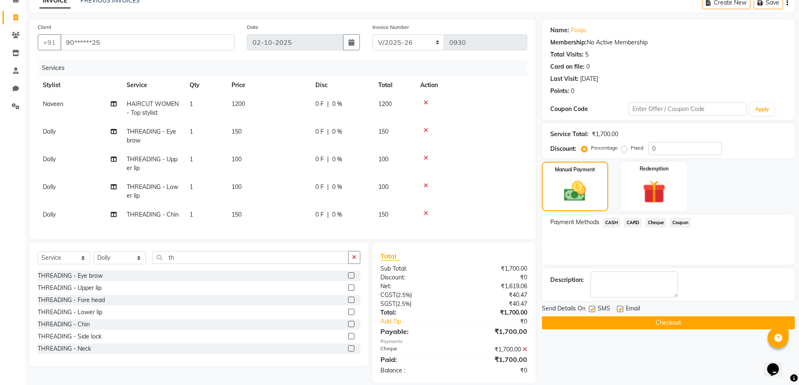
click at [652, 223] on span "Cheque" at bounding box center [655, 223] width 21 height 10
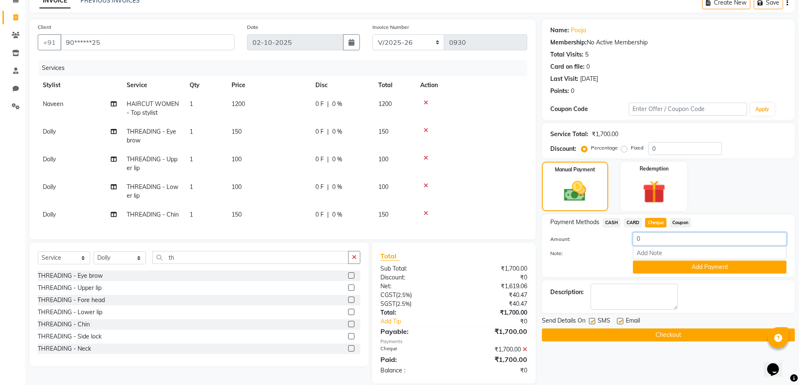
click at [647, 244] on input "0" at bounding box center [709, 239] width 153 height 13
click at [657, 255] on input "Note:" at bounding box center [709, 253] width 153 height 13
type input "gpay"
click at [676, 242] on input "number" at bounding box center [709, 239] width 153 height 13
type input "1800"
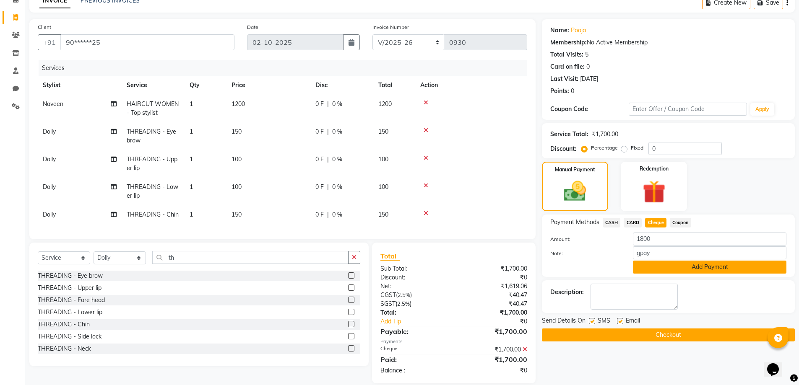
click at [683, 267] on button "Add Payment" at bounding box center [709, 267] width 153 height 13
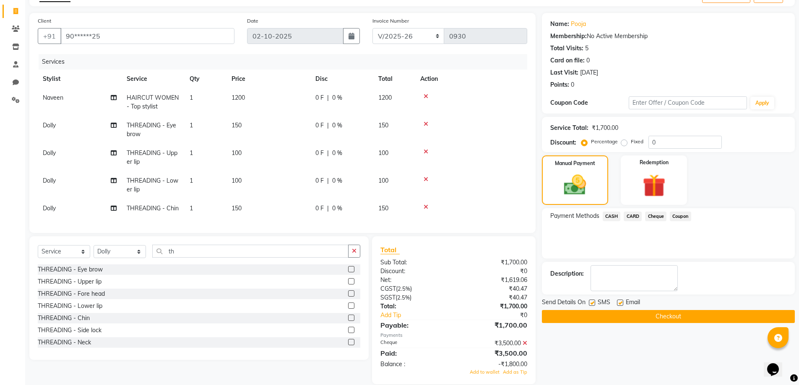
scroll to position [68, 0]
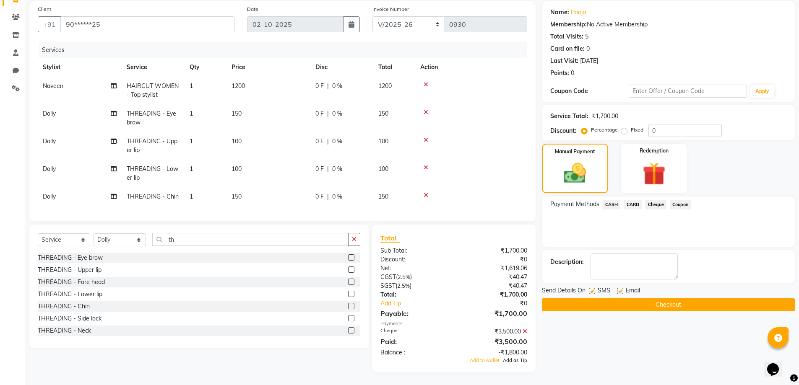
click at [515, 361] on span "Add as Tip" at bounding box center [515, 361] width 24 height 6
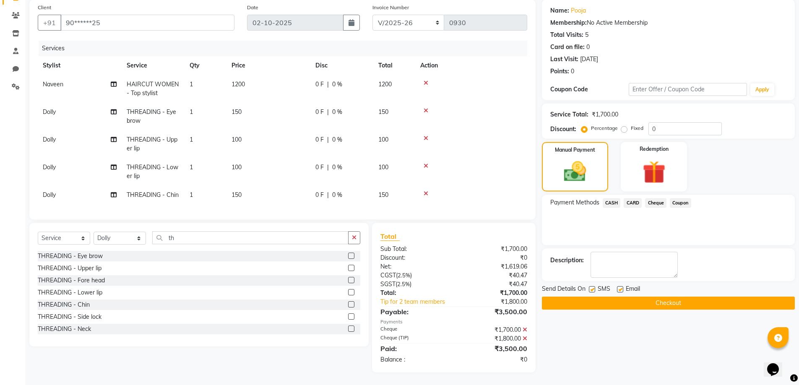
scroll to position [70, 0]
click at [525, 348] on div "₹3,500.00" at bounding box center [494, 349] width 80 height 10
click at [514, 348] on div "₹3,500.00" at bounding box center [494, 349] width 80 height 10
click at [504, 348] on div "₹3,500.00" at bounding box center [494, 349] width 80 height 10
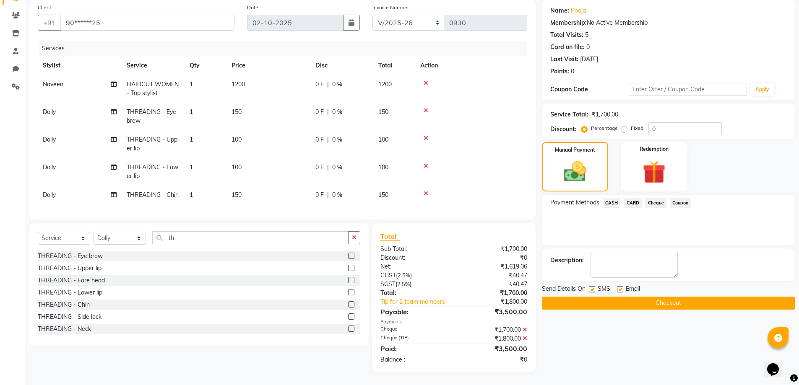
click at [513, 348] on div "₹3,500.00" at bounding box center [494, 349] width 80 height 10
click at [524, 337] on icon at bounding box center [524, 339] width 5 height 6
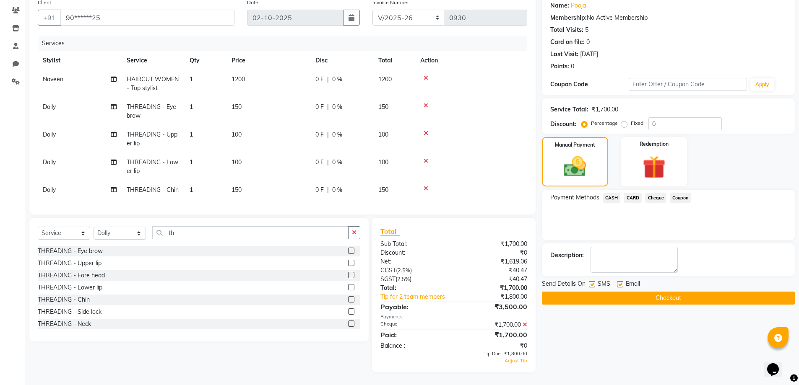
click at [652, 196] on span "Cheque" at bounding box center [655, 198] width 21 height 10
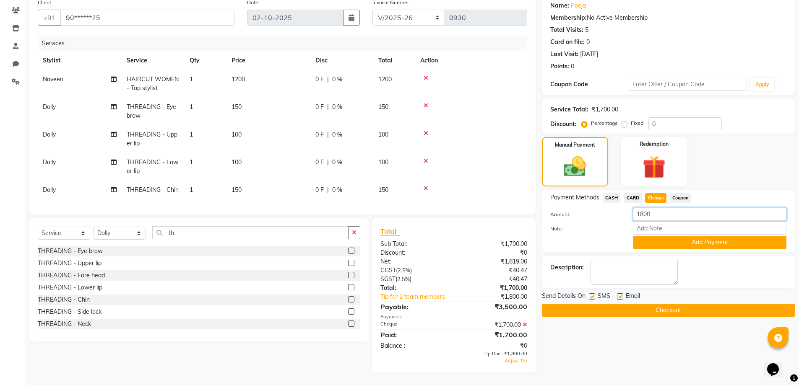
drag, startPoint x: 656, startPoint y: 218, endPoint x: 629, endPoint y: 210, distance: 28.6
click at [629, 210] on div "1800" at bounding box center [709, 214] width 166 height 13
type input "100"
click at [648, 236] on button "Add Payment" at bounding box center [709, 242] width 153 height 13
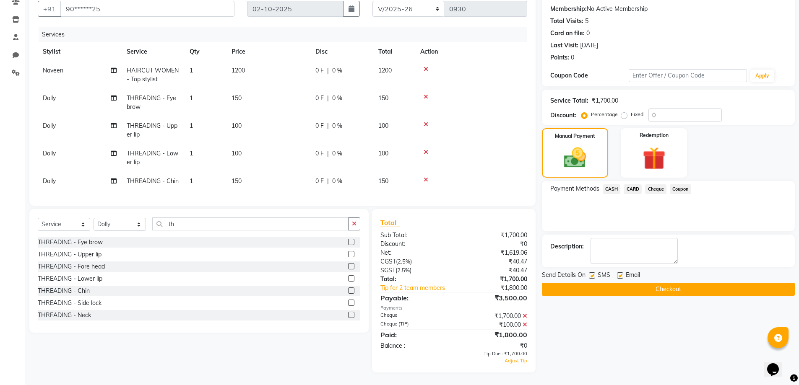
scroll to position [83, 0]
click at [521, 361] on span "Adjust Tip" at bounding box center [515, 361] width 23 height 6
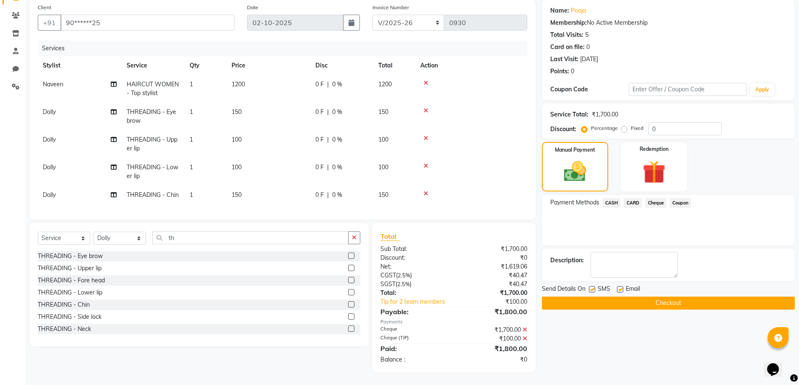
click at [633, 297] on button "Checkout" at bounding box center [668, 303] width 253 height 13
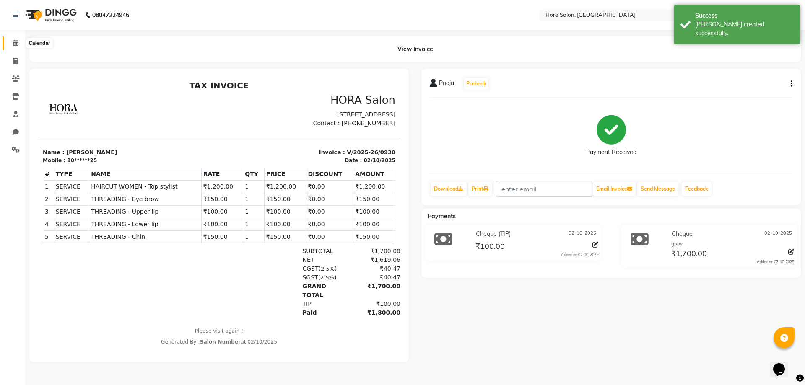
click at [15, 40] on icon at bounding box center [15, 43] width 5 height 6
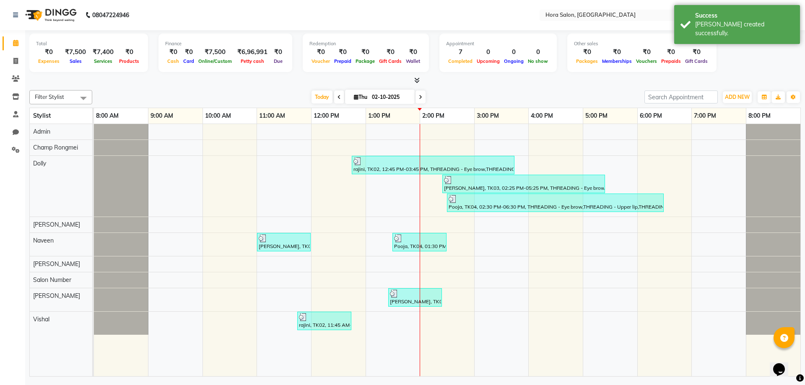
click at [420, 96] on icon at bounding box center [420, 97] width 3 height 5
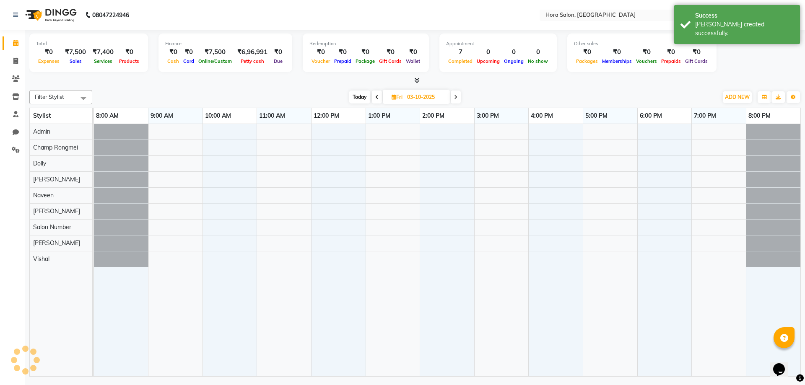
click at [377, 95] on icon at bounding box center [376, 97] width 3 height 5
type input "02-10-2025"
